Goal: Navigation & Orientation: Find specific page/section

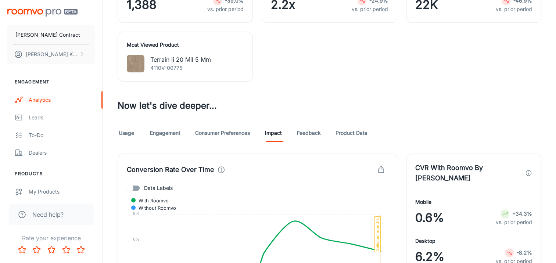
scroll to position [698, 0]
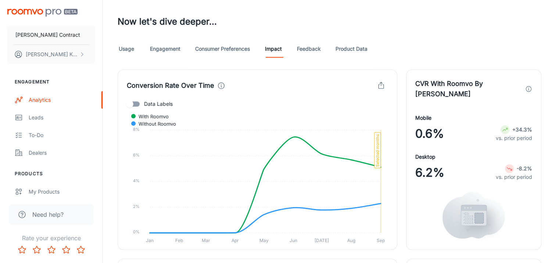
click at [132, 49] on link "Usage" at bounding box center [127, 49] width 18 height 18
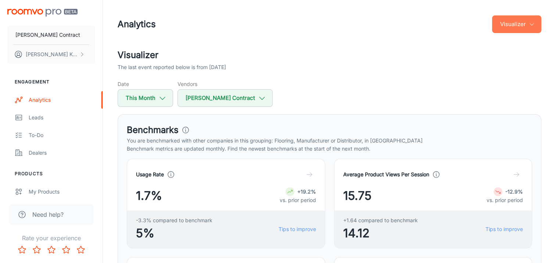
click at [525, 26] on button "Visualizer" at bounding box center [516, 24] width 49 height 18
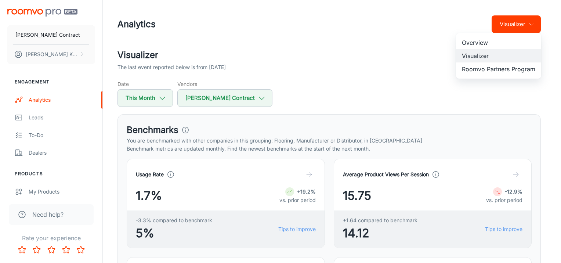
click at [499, 47] on li "Overview" at bounding box center [498, 42] width 85 height 13
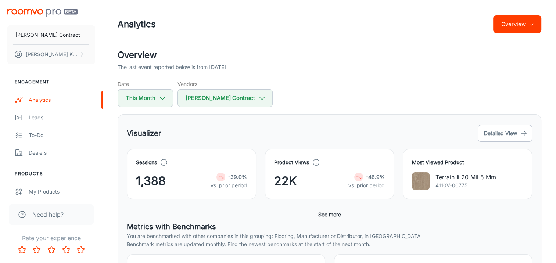
click at [331, 216] on button "See more" at bounding box center [329, 214] width 29 height 13
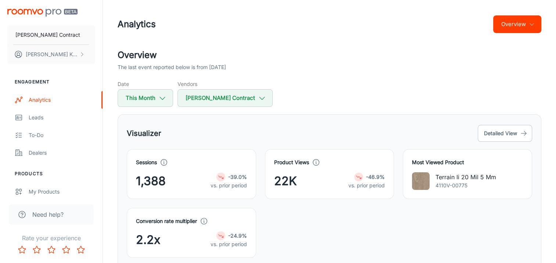
click at [517, 26] on button "Overview" at bounding box center [517, 24] width 48 height 18
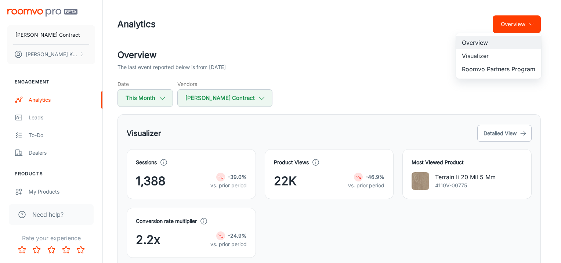
click at [381, 51] on div at bounding box center [280, 131] width 561 height 263
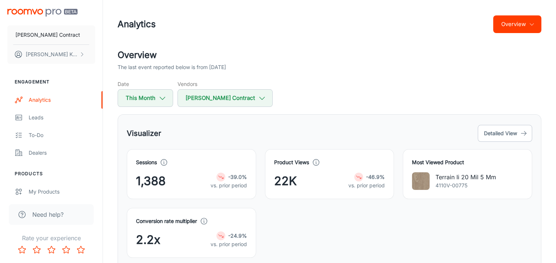
click at [510, 21] on button "Overview" at bounding box center [517, 24] width 48 height 18
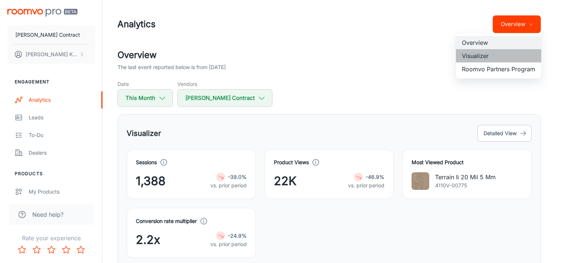
click at [498, 56] on li "Visualizer" at bounding box center [498, 55] width 85 height 13
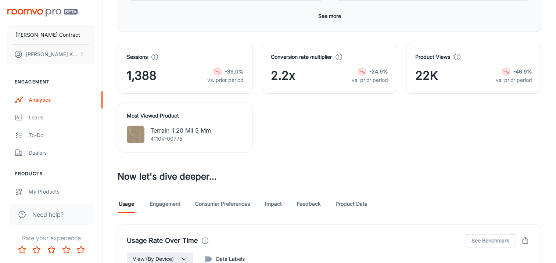
scroll to position [290, 0]
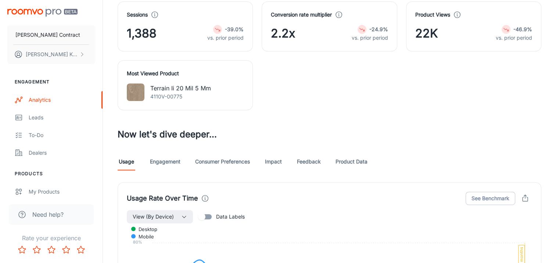
click at [160, 159] on link "Engagement" at bounding box center [165, 162] width 30 height 18
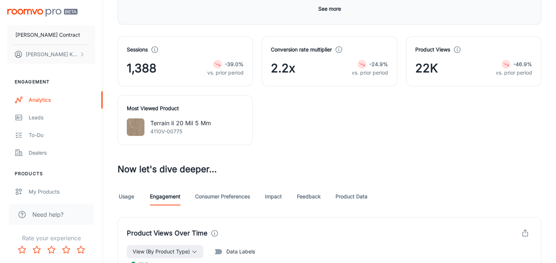
scroll to position [255, 0]
click at [218, 195] on link "Consumer Preferences" at bounding box center [222, 197] width 55 height 18
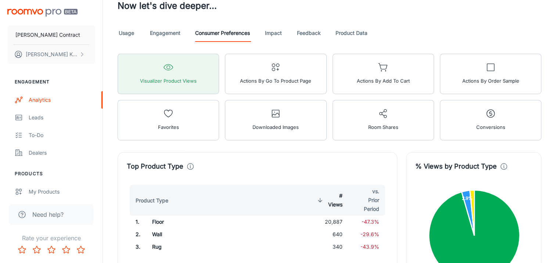
scroll to position [419, 0]
click at [268, 28] on link "Impact" at bounding box center [274, 33] width 18 height 18
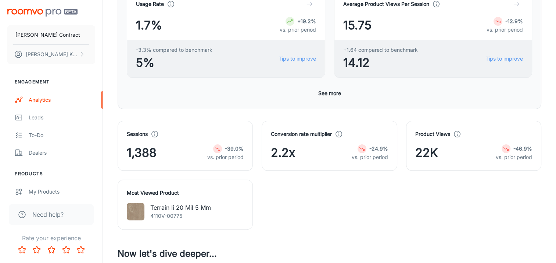
scroll to position [265, 0]
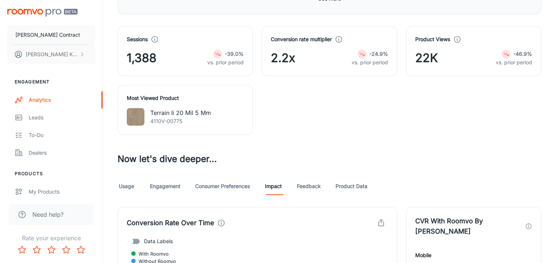
click at [305, 184] on link "Feedback" at bounding box center [309, 186] width 24 height 18
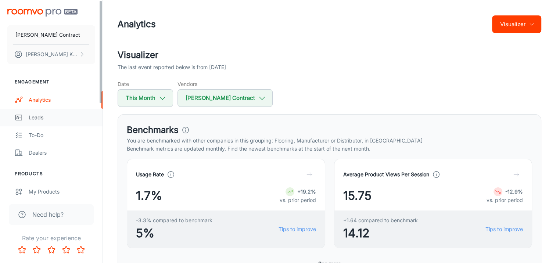
click at [31, 113] on link "Leads" at bounding box center [51, 118] width 103 height 18
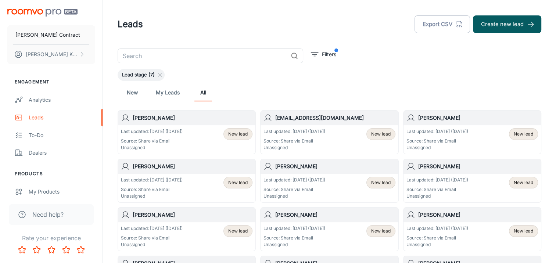
click at [165, 92] on link "My Leads" at bounding box center [168, 93] width 24 height 18
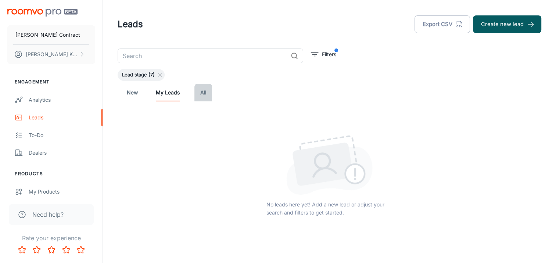
click at [202, 97] on link "All" at bounding box center [203, 93] width 18 height 18
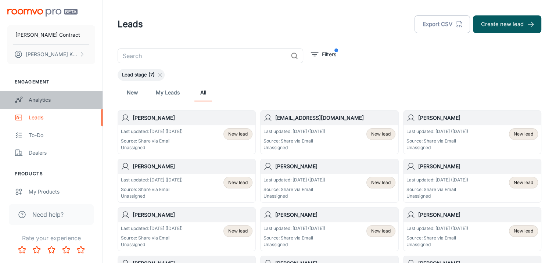
click at [49, 99] on div "Analytics" at bounding box center [62, 100] width 67 height 8
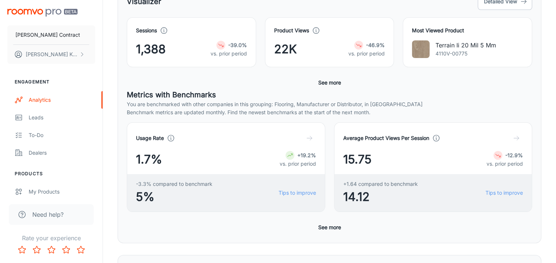
scroll to position [134, 0]
